Goal: Task Accomplishment & Management: Manage account settings

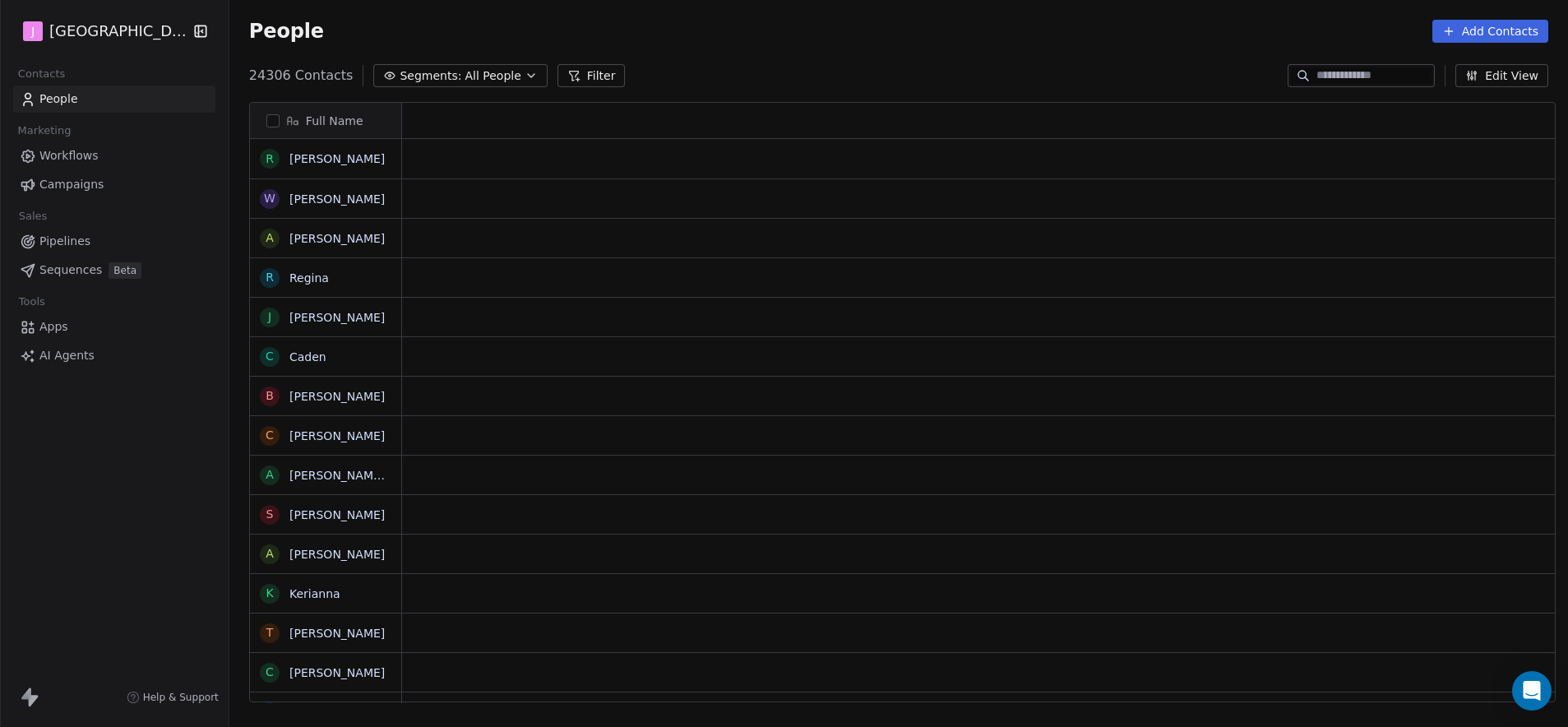
scroll to position [14, 14]
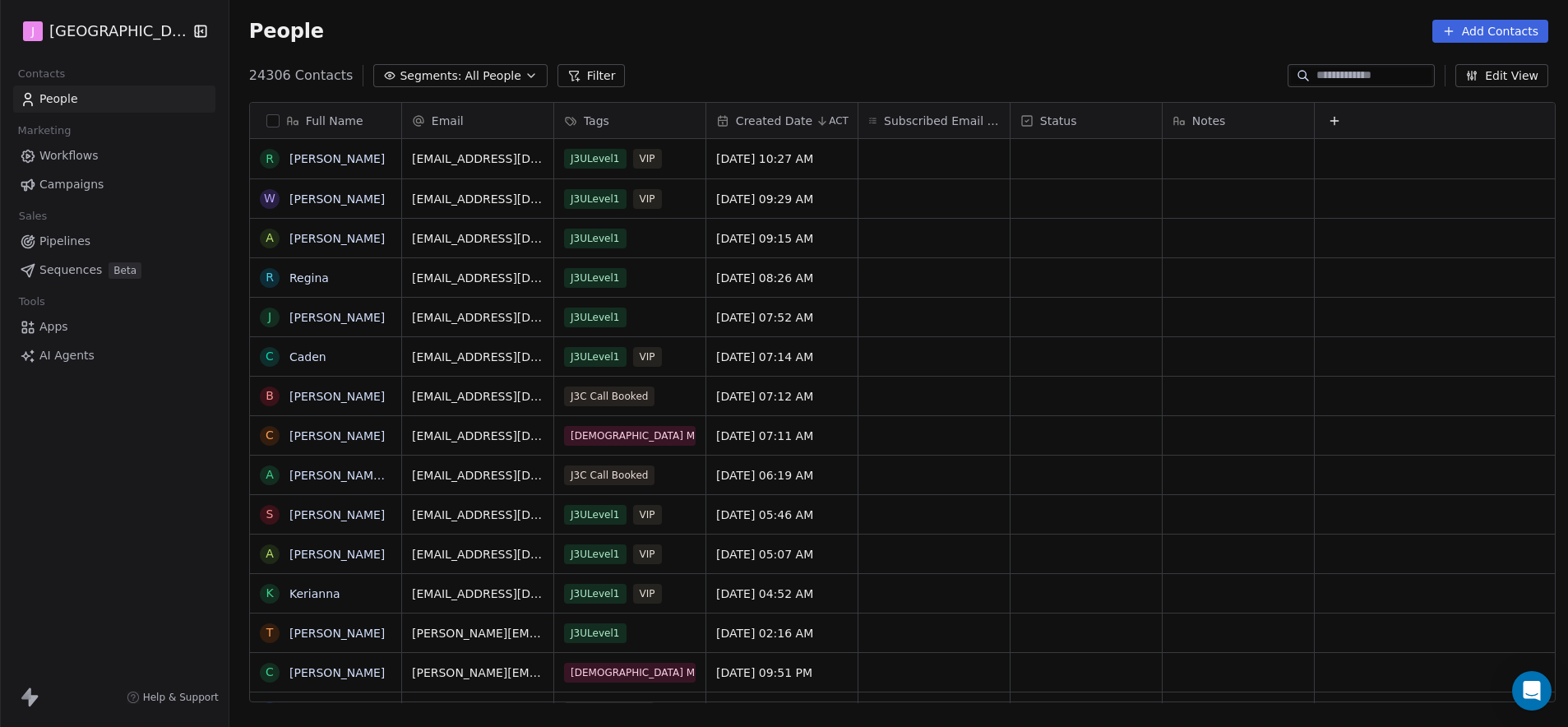
click at [79, 235] on span "Pipelines" at bounding box center [65, 241] width 51 height 18
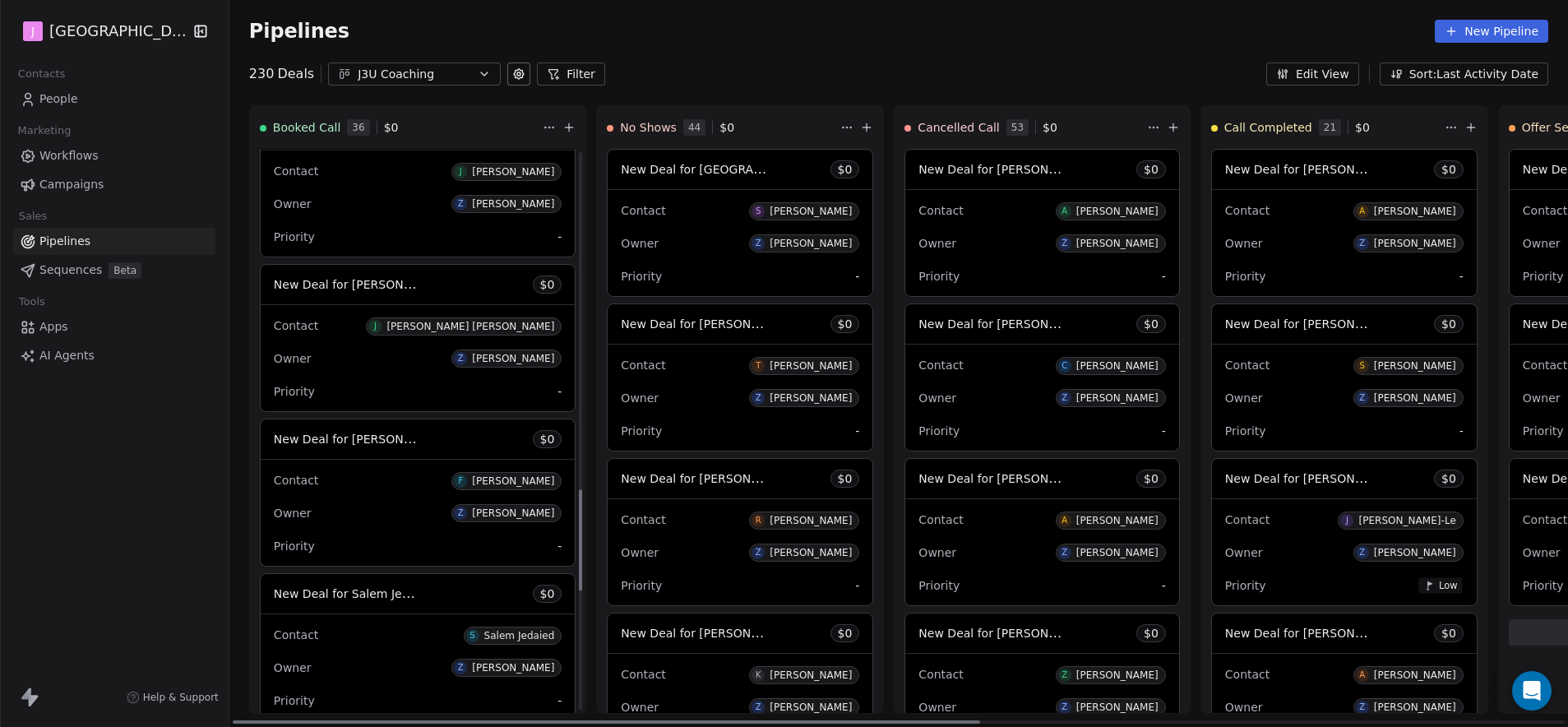
scroll to position [1901, 0]
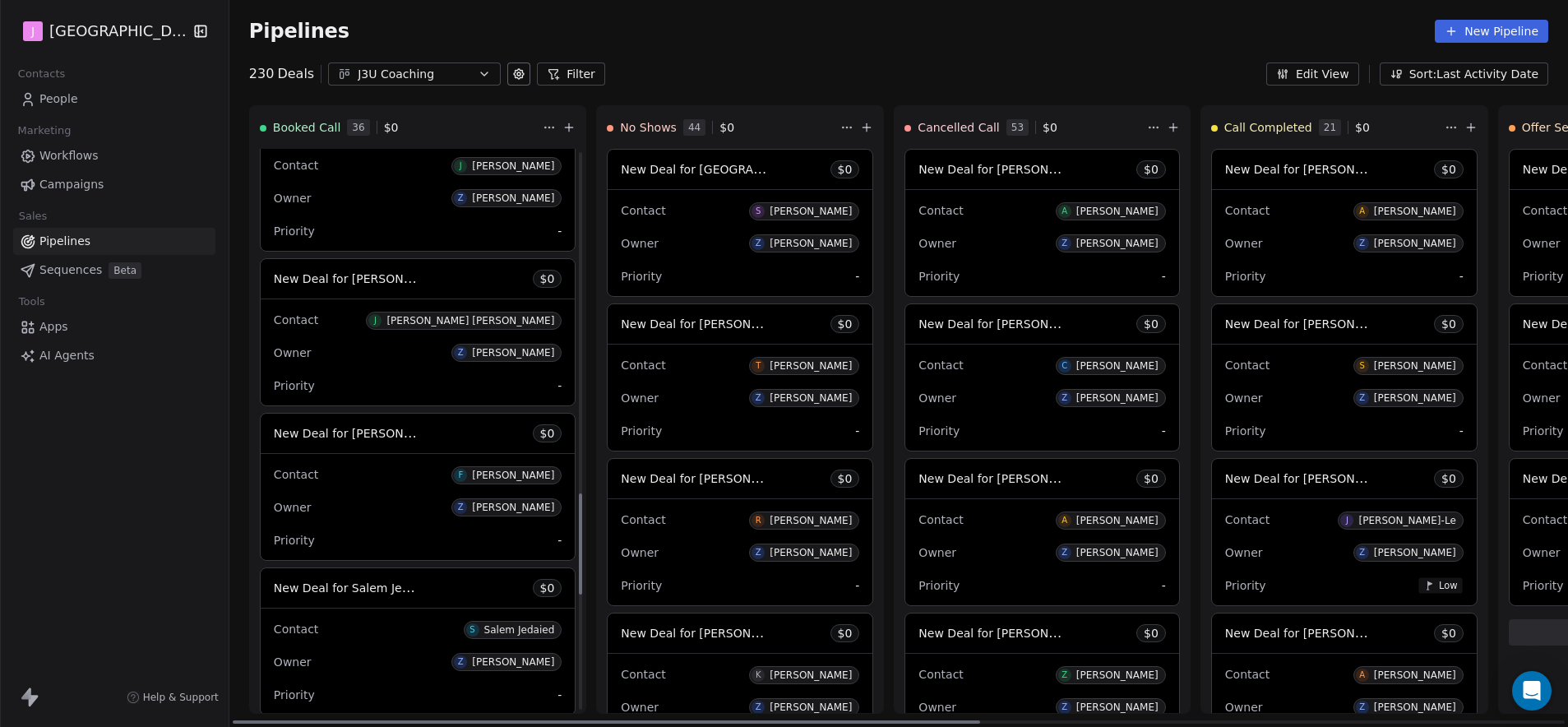
click at [399, 433] on span "New Deal for [PERSON_NAME]" at bounding box center [360, 433] width 173 height 16
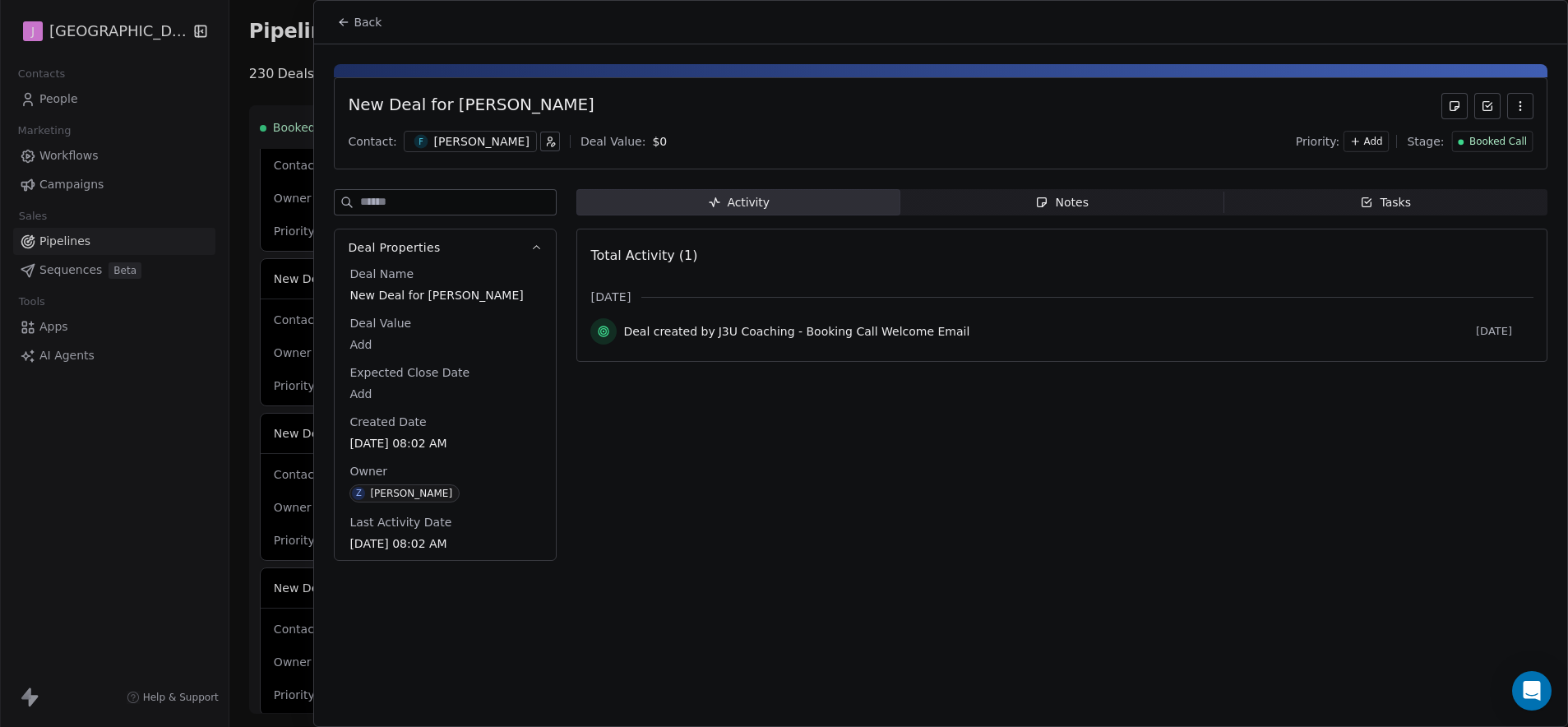
click at [1475, 141] on span "Booked Call" at bounding box center [1497, 142] width 57 height 14
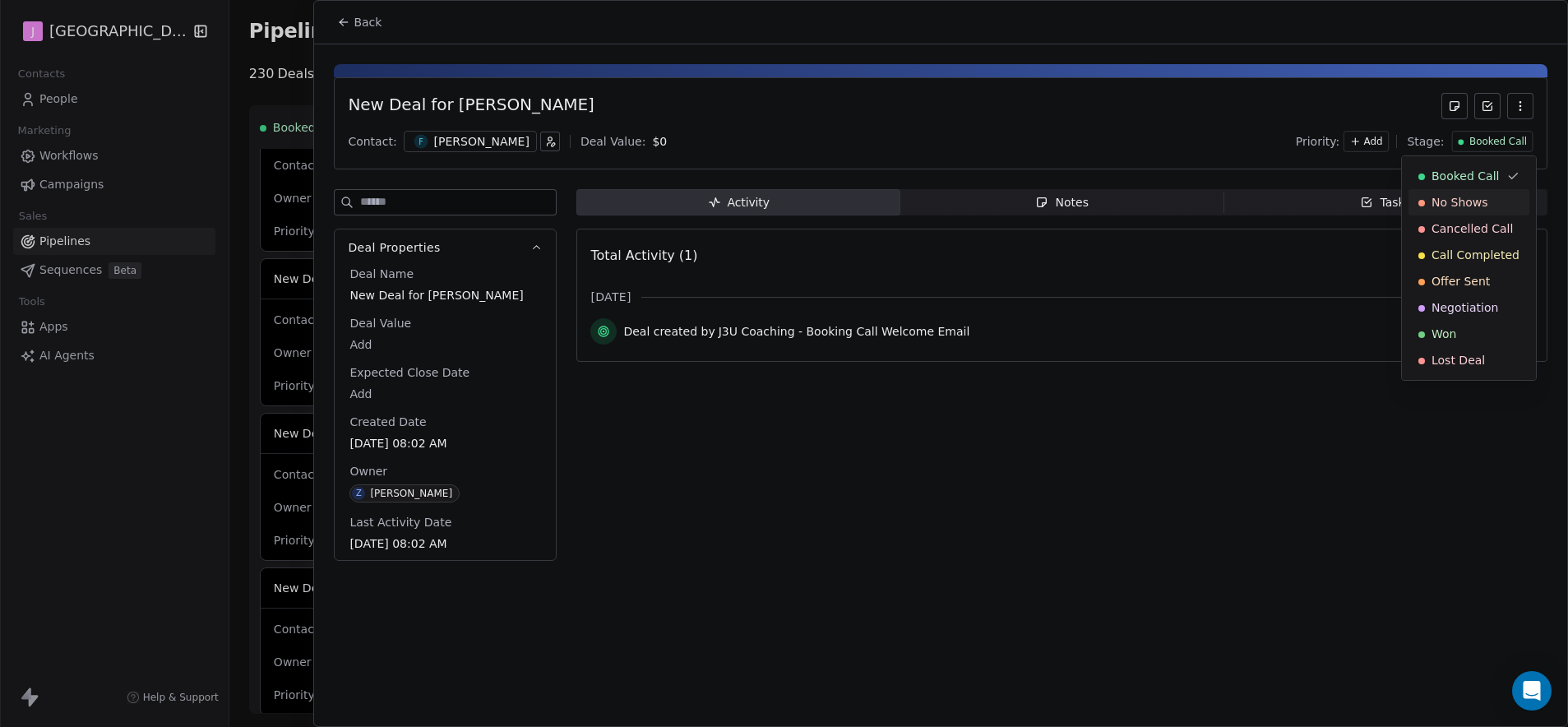
click at [1457, 210] on div "No Shows" at bounding box center [1469, 201] width 121 height 26
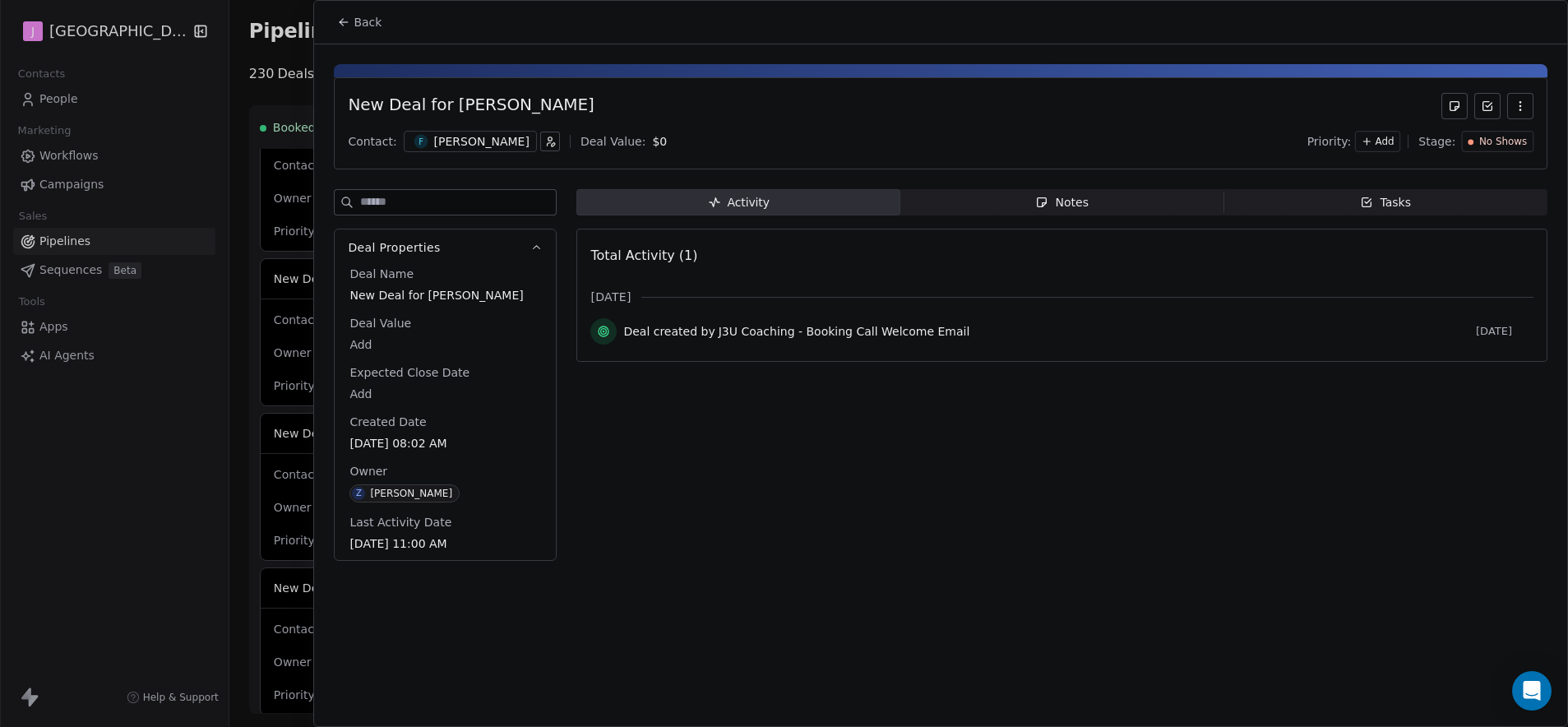
click at [380, 34] on button "Back" at bounding box center [359, 22] width 64 height 29
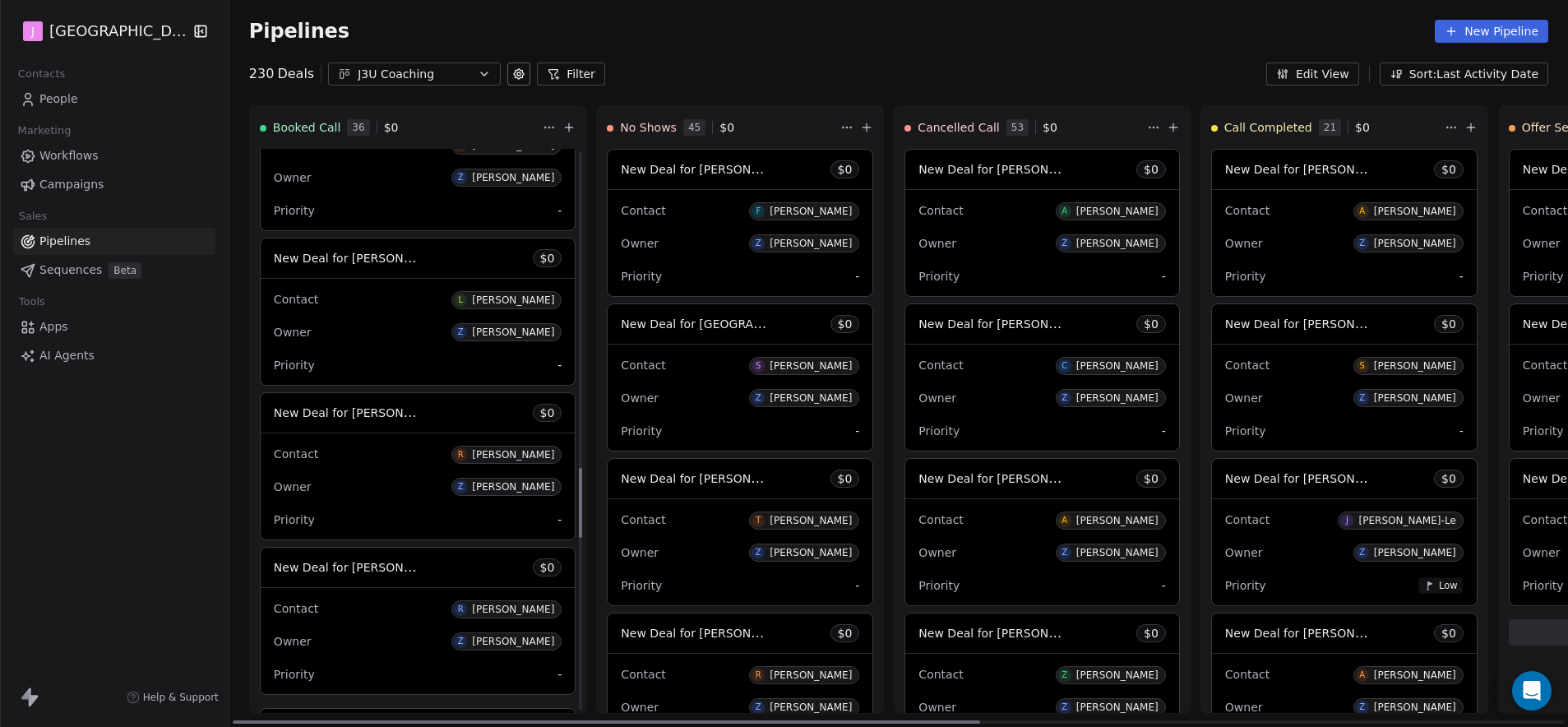
scroll to position [2542, 0]
click at [374, 568] on span "New Deal for [PERSON_NAME]" at bounding box center [360, 565] width 173 height 16
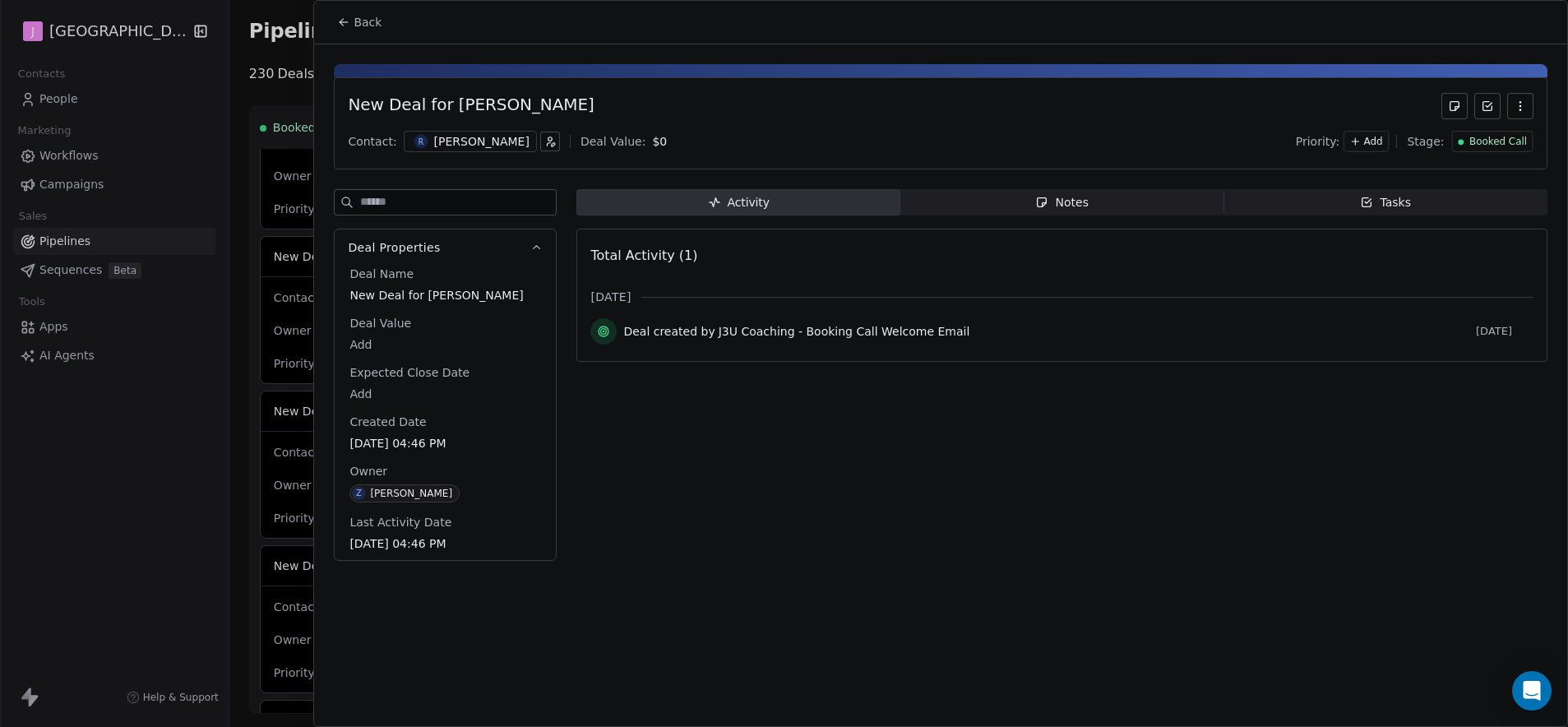
click at [1491, 131] on div "Booked Call" at bounding box center [1492, 141] width 82 height 21
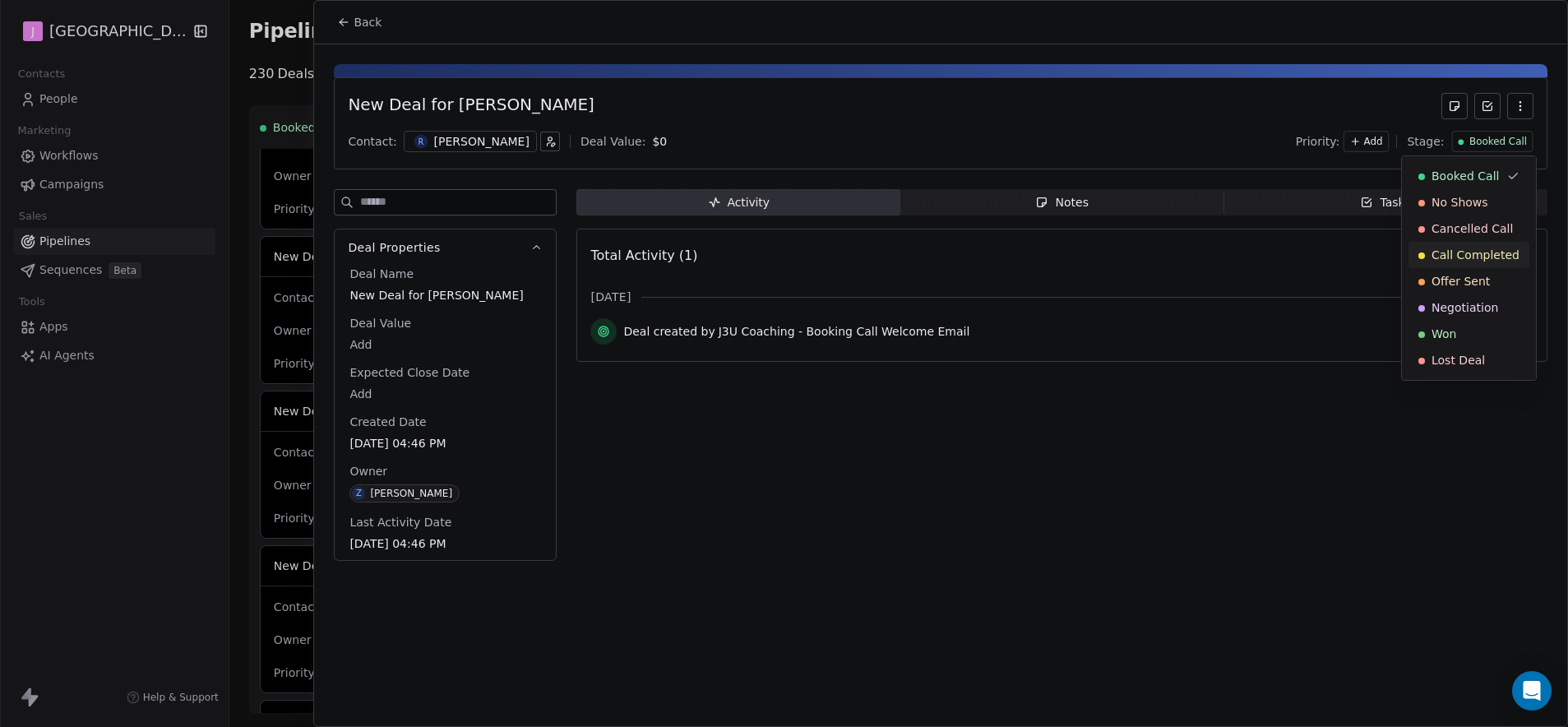
click at [1469, 262] on span "Call Completed" at bounding box center [1476, 255] width 88 height 17
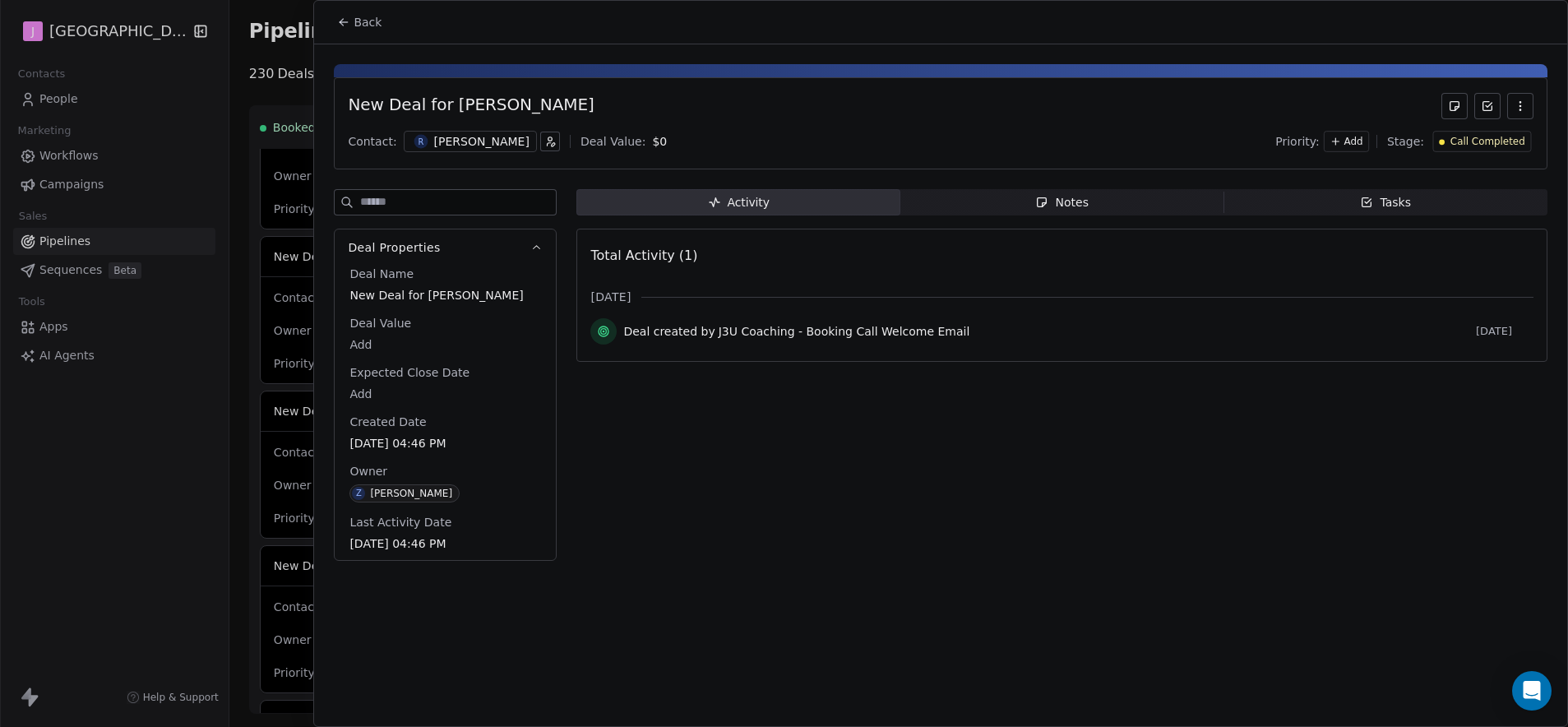
click at [356, 27] on span "Back" at bounding box center [367, 21] width 28 height 17
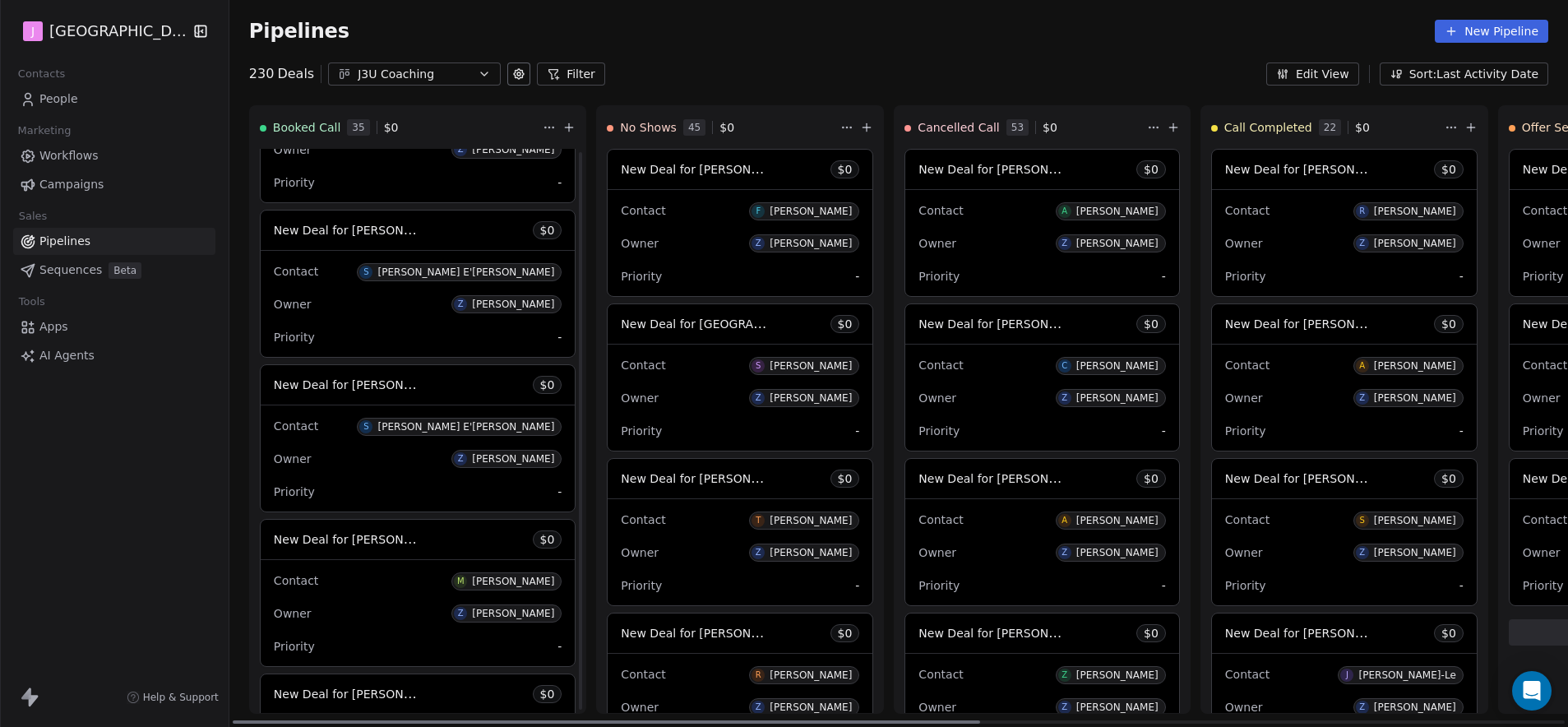
scroll to position [3061, 0]
